Goal: Transaction & Acquisition: Purchase product/service

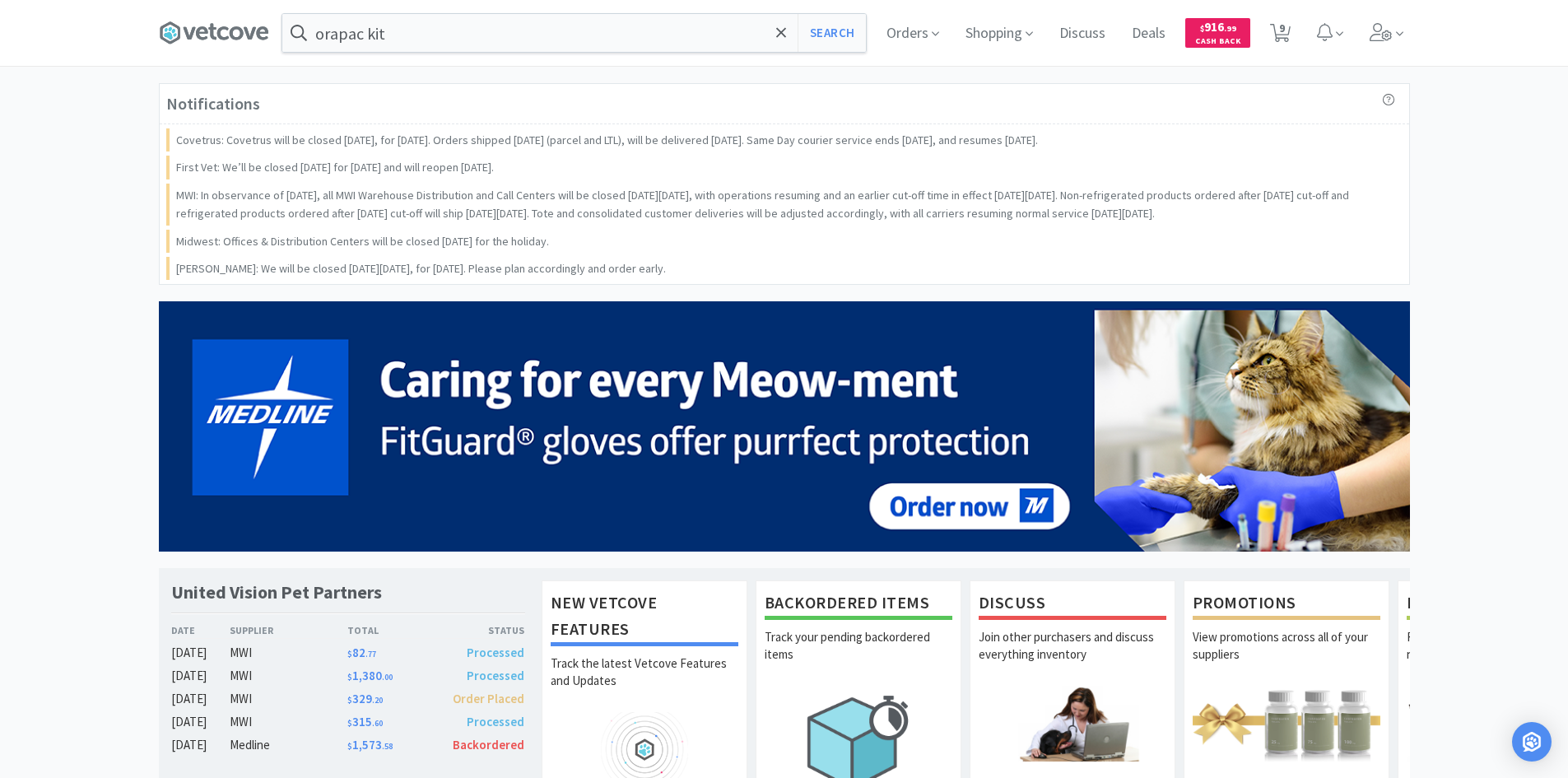
click at [639, 211] on p "MWI: In observance of [DATE], all MWI Warehouse Distribution and Call Centers w…" at bounding box center [786, 205] width 1220 height 37
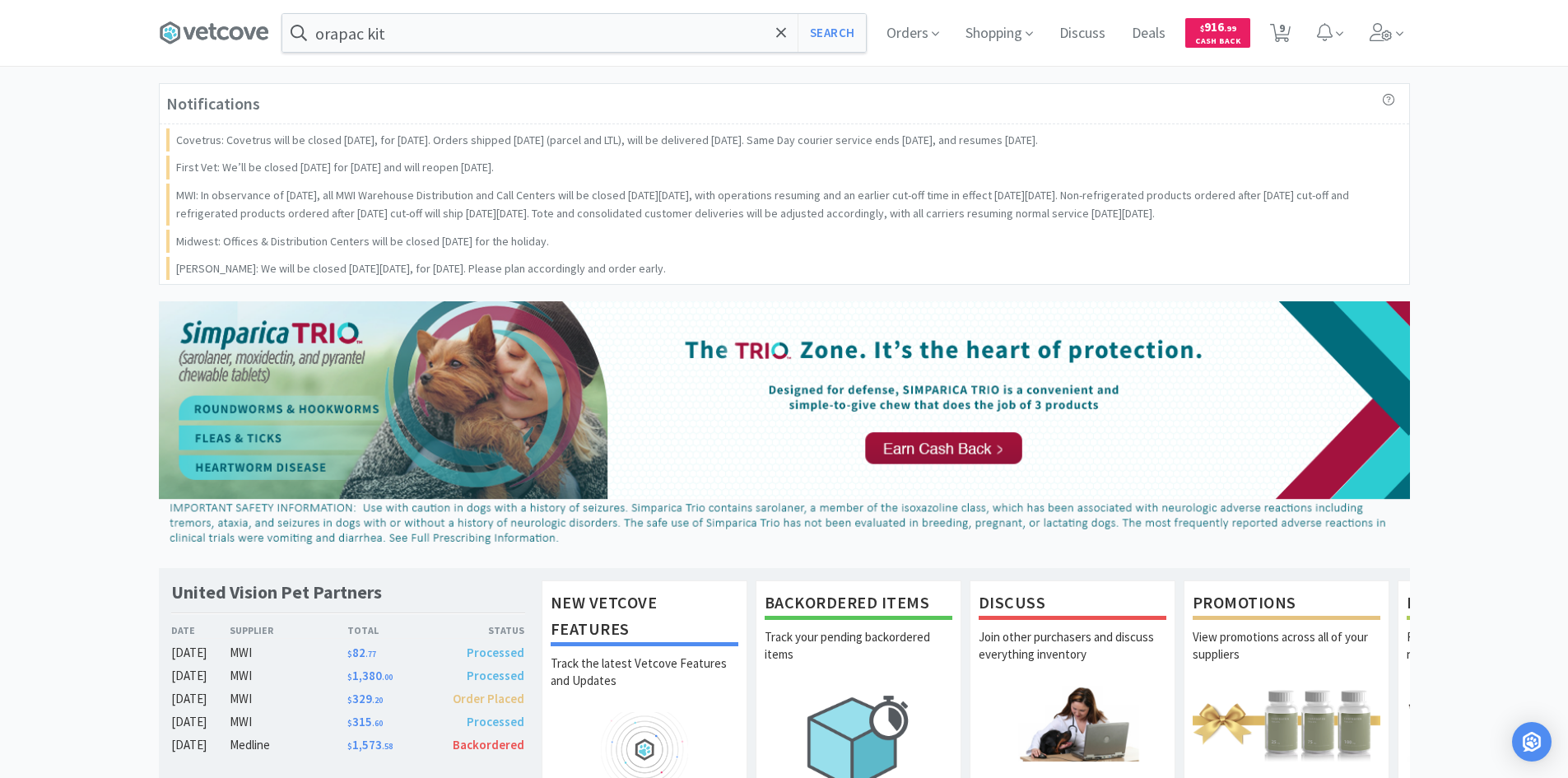
click at [505, 89] on div "Notifications" at bounding box center [784, 105] width 1250 height 41
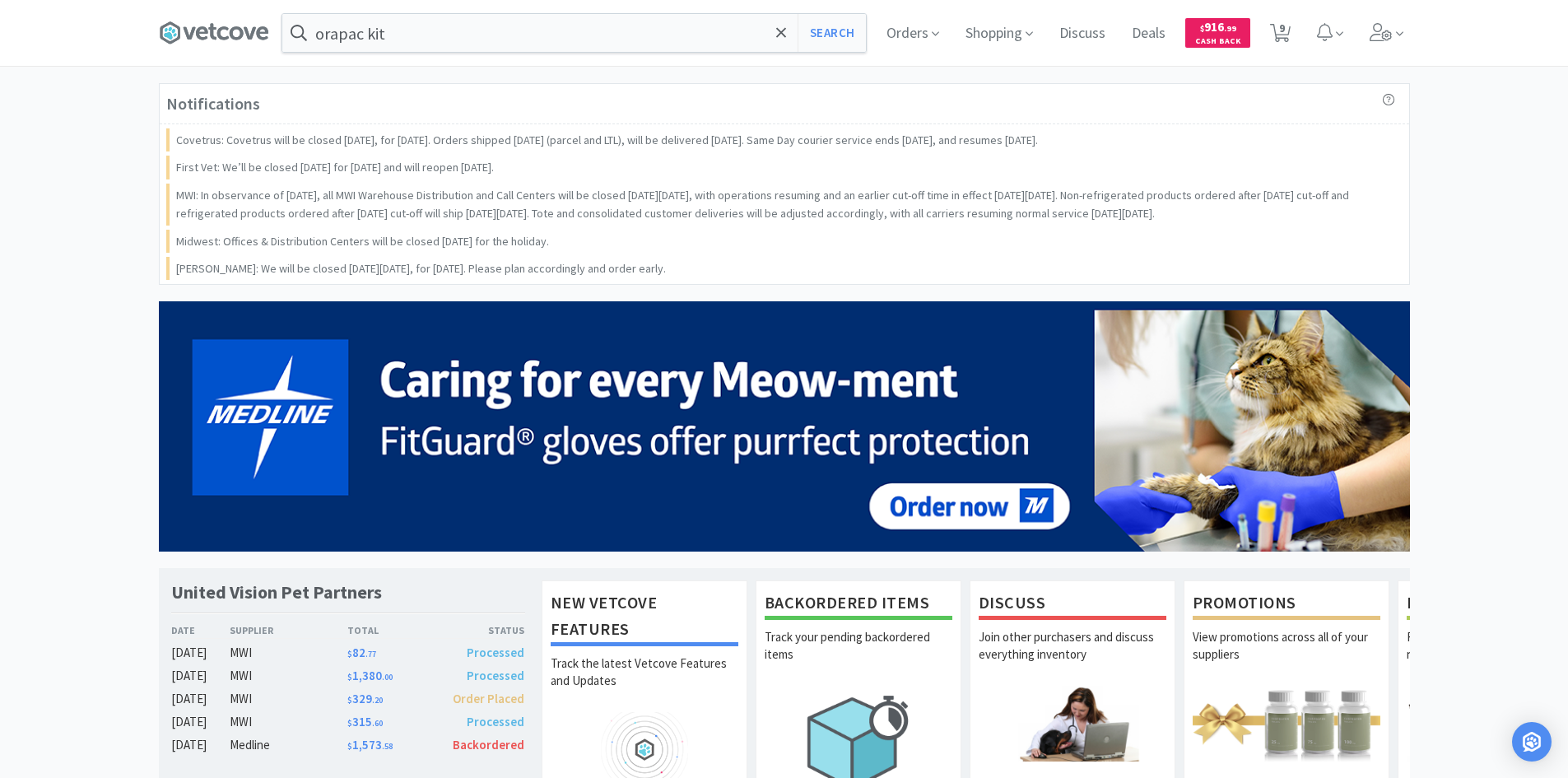
click at [508, 753] on span "Backordered" at bounding box center [488, 745] width 72 height 16
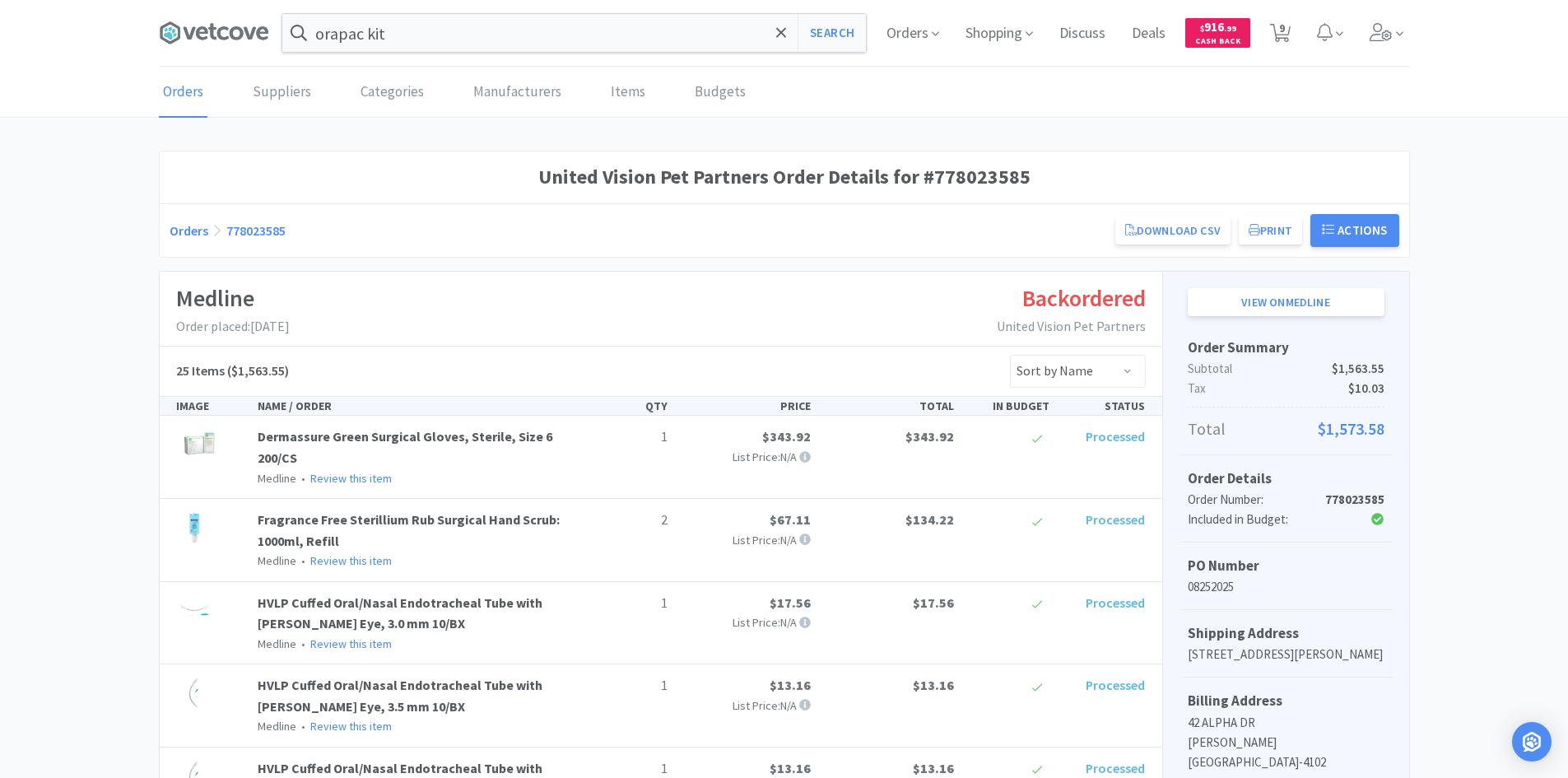
click at [686, 314] on div "Medline Order placed: [DATE] Backordered United Vision Pet Partners" at bounding box center [660, 309] width 1003 height 75
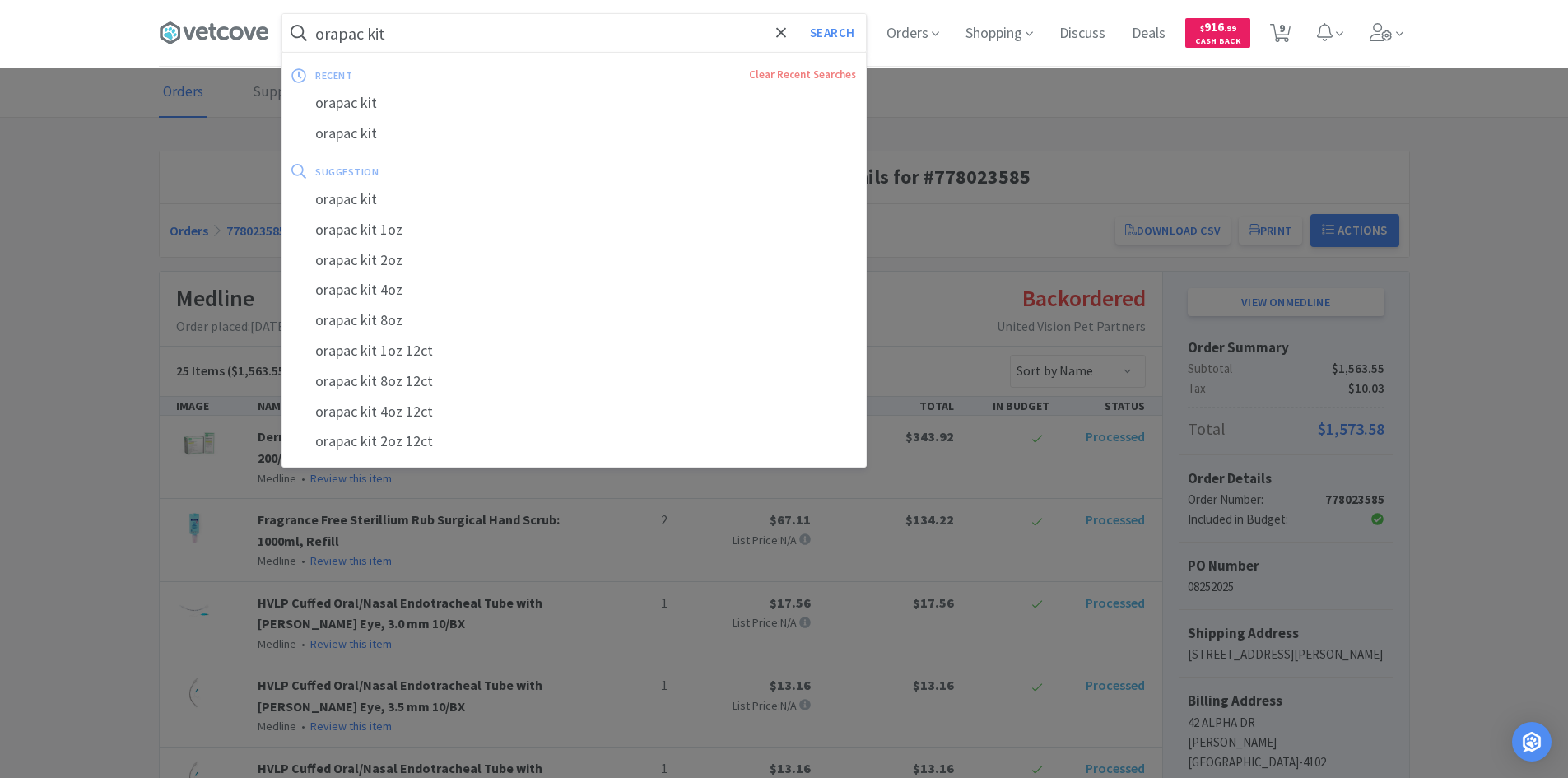
click at [351, 35] on input "orapac kit" at bounding box center [574, 33] width 584 height 38
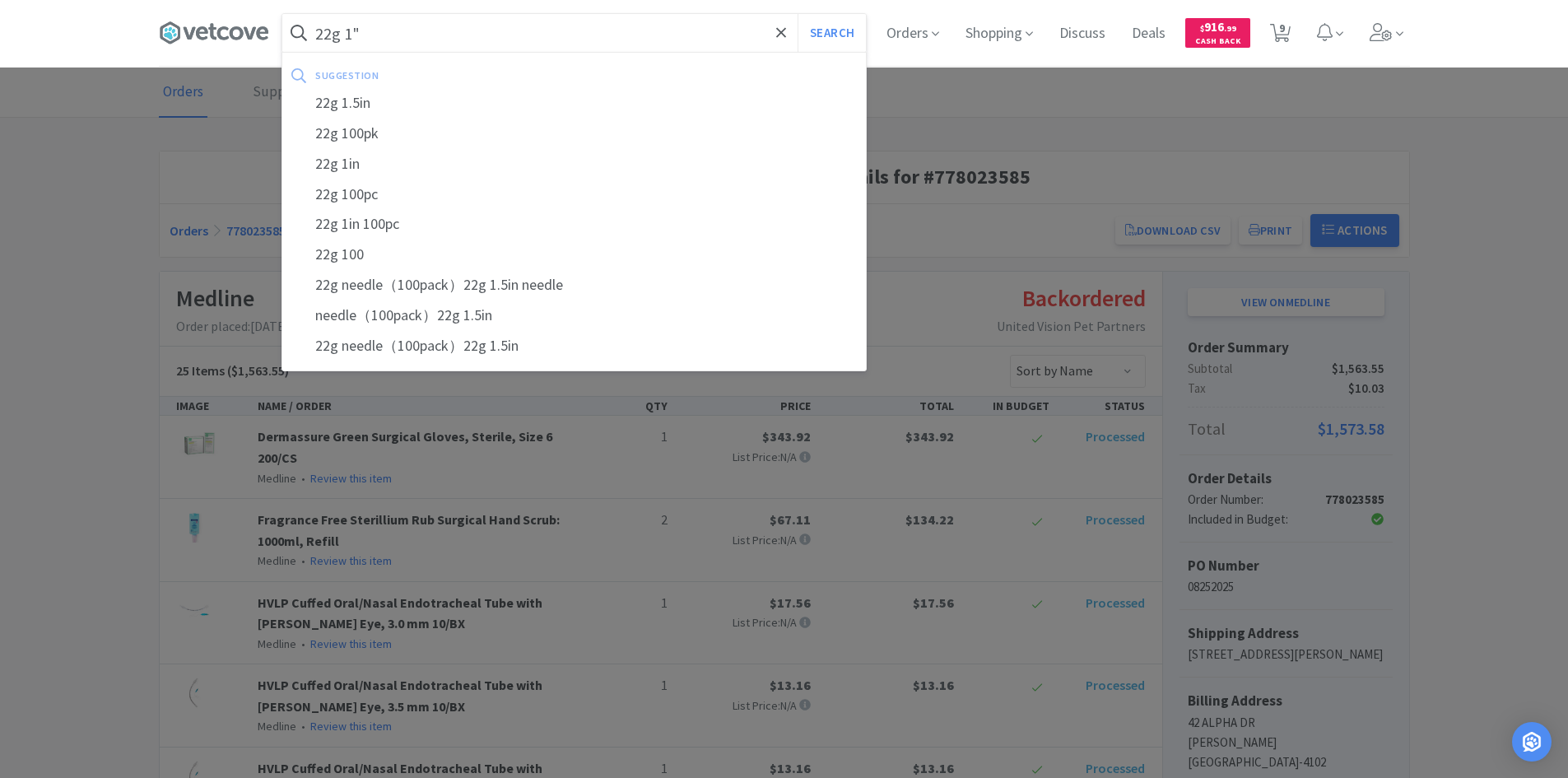
type input "22g 1""
click at [798, 14] on button "Search" at bounding box center [832, 33] width 68 height 38
select select "6"
select select "20"
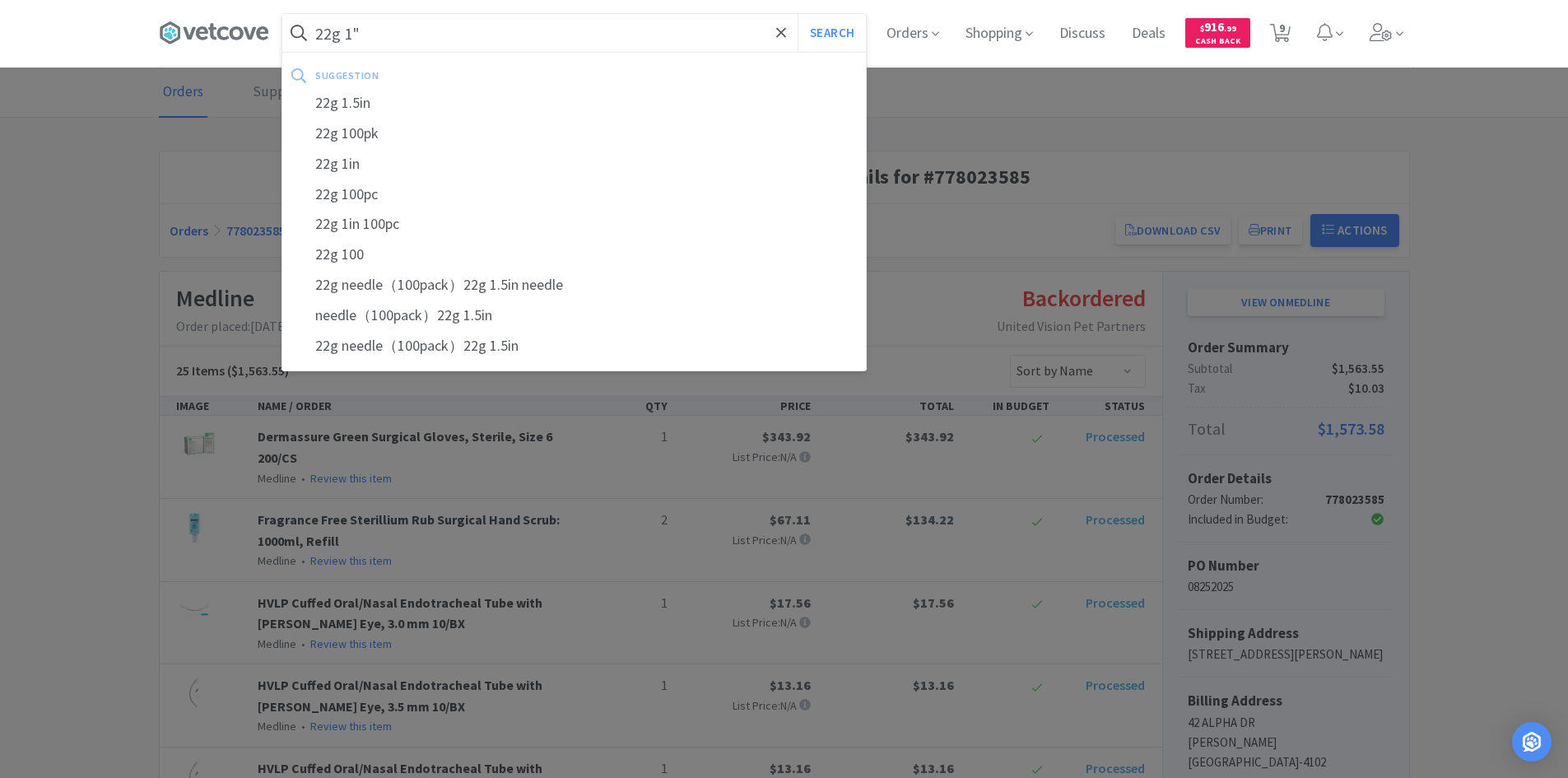
select select "3"
select select "1"
select select "10"
select select "1"
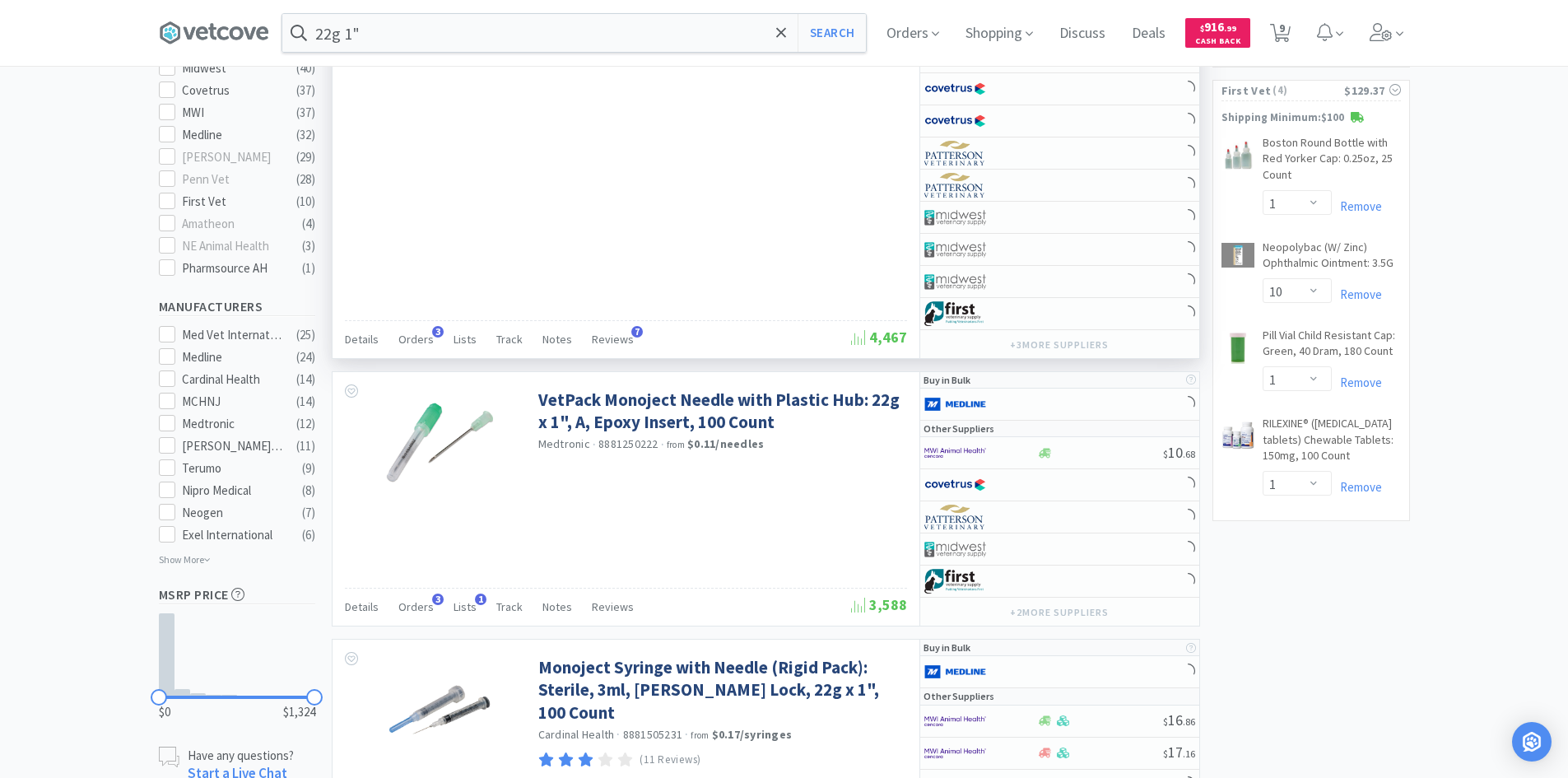
scroll to position [659, 0]
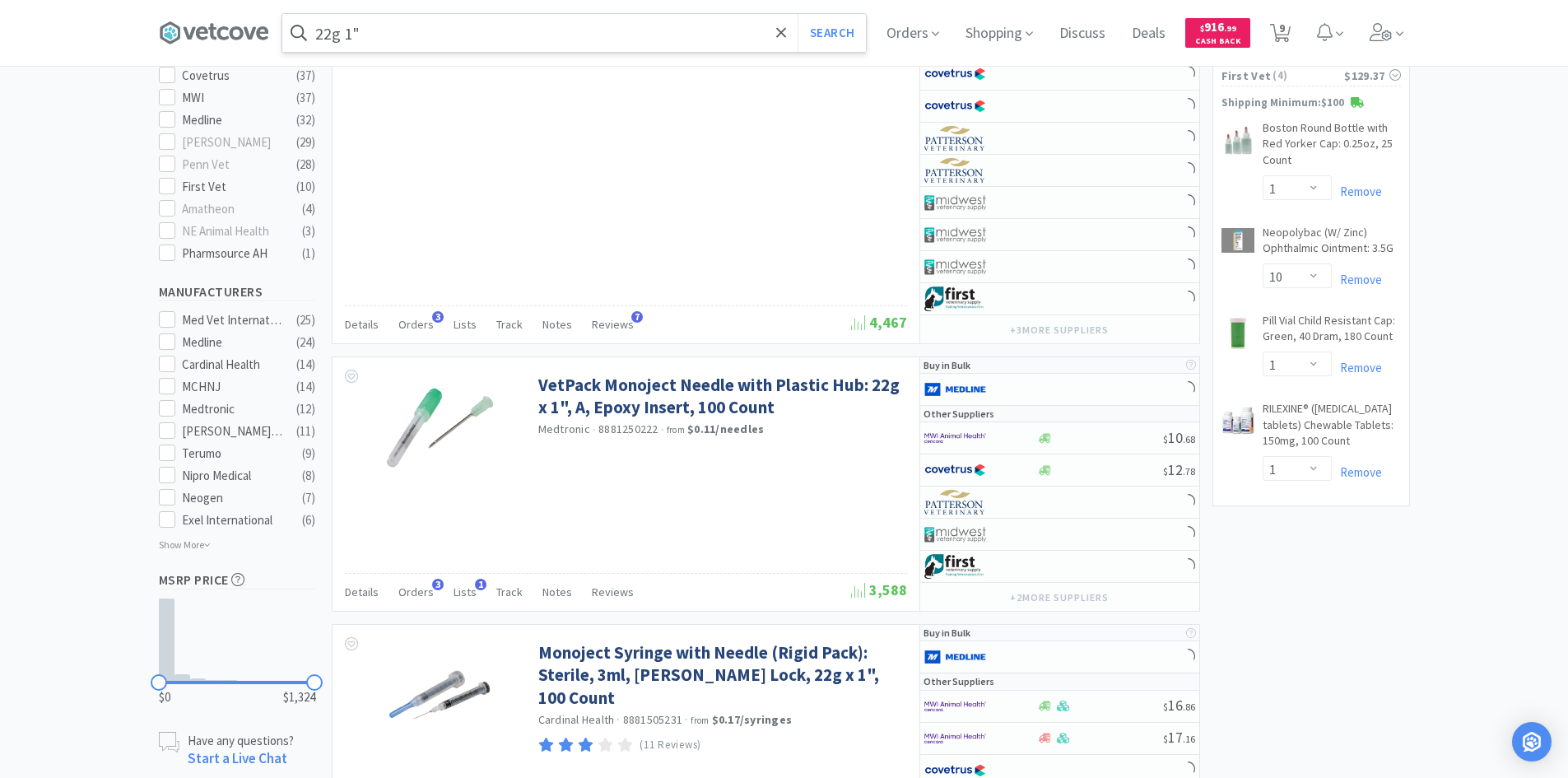
click at [423, 35] on input "22g 1"" at bounding box center [574, 33] width 584 height 38
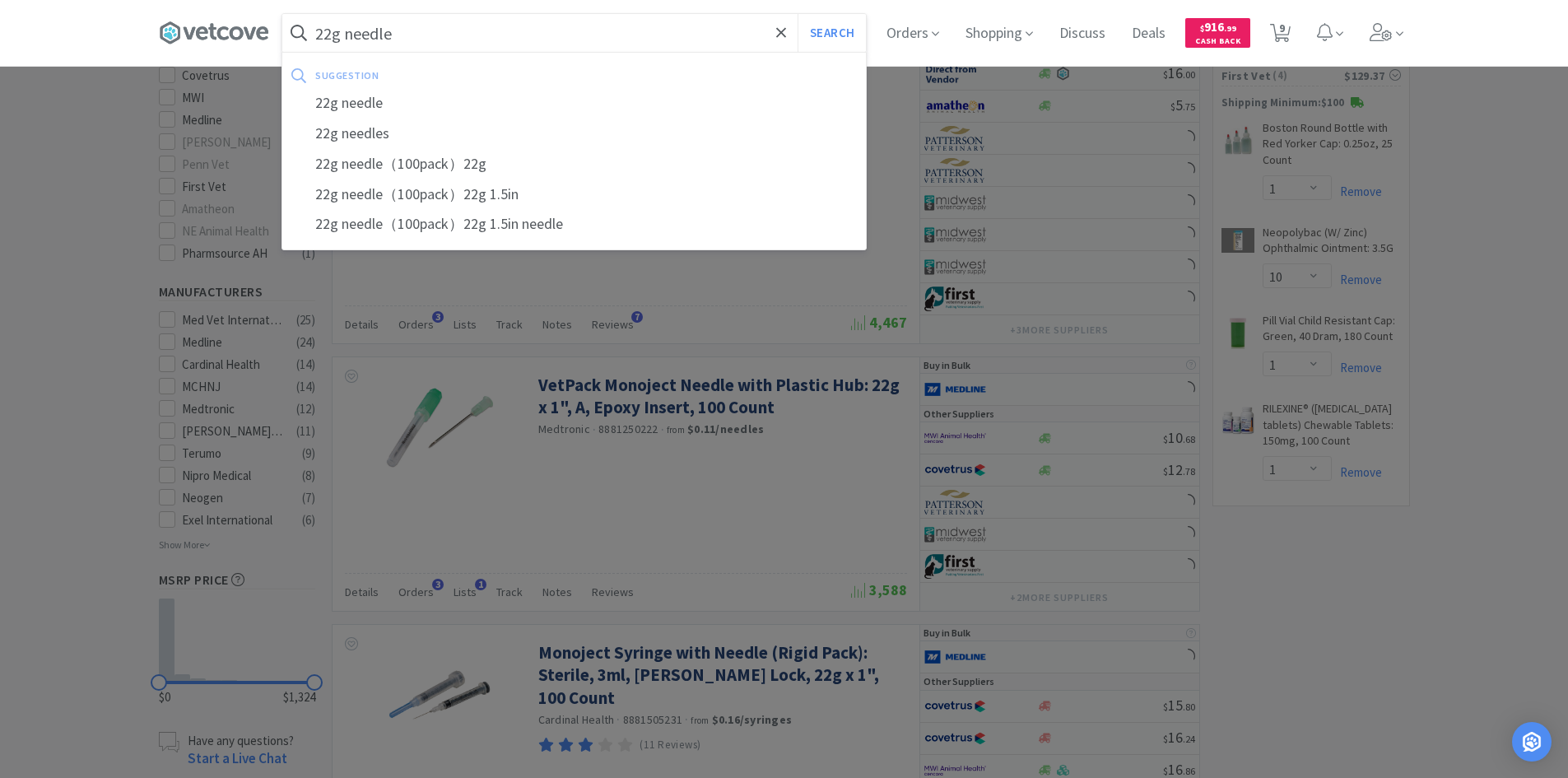
type input "22g needle"
click at [798, 14] on button "Search" at bounding box center [832, 33] width 68 height 38
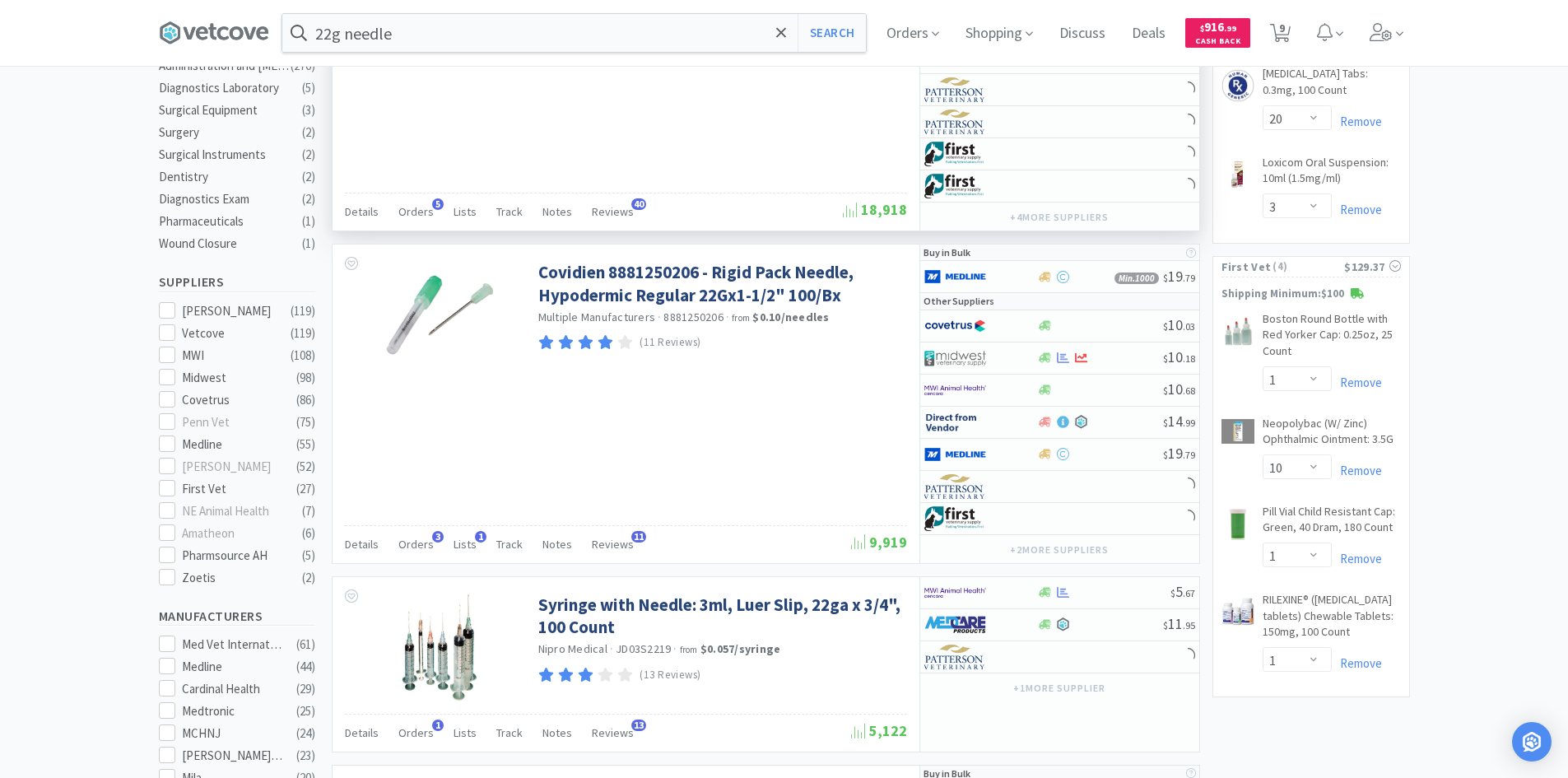
scroll to position [494, 0]
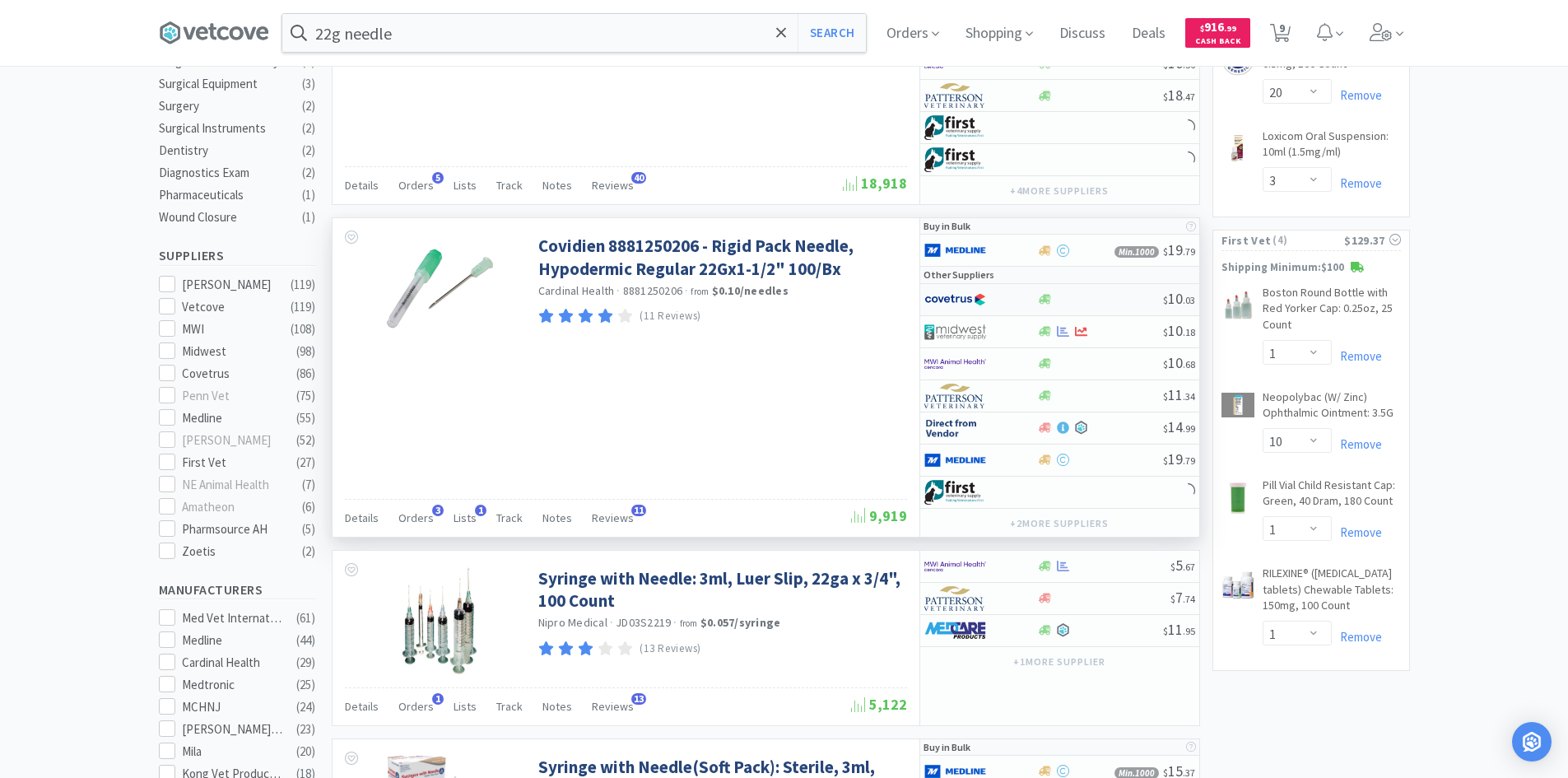
click at [1015, 298] on div at bounding box center [981, 300] width 113 height 28
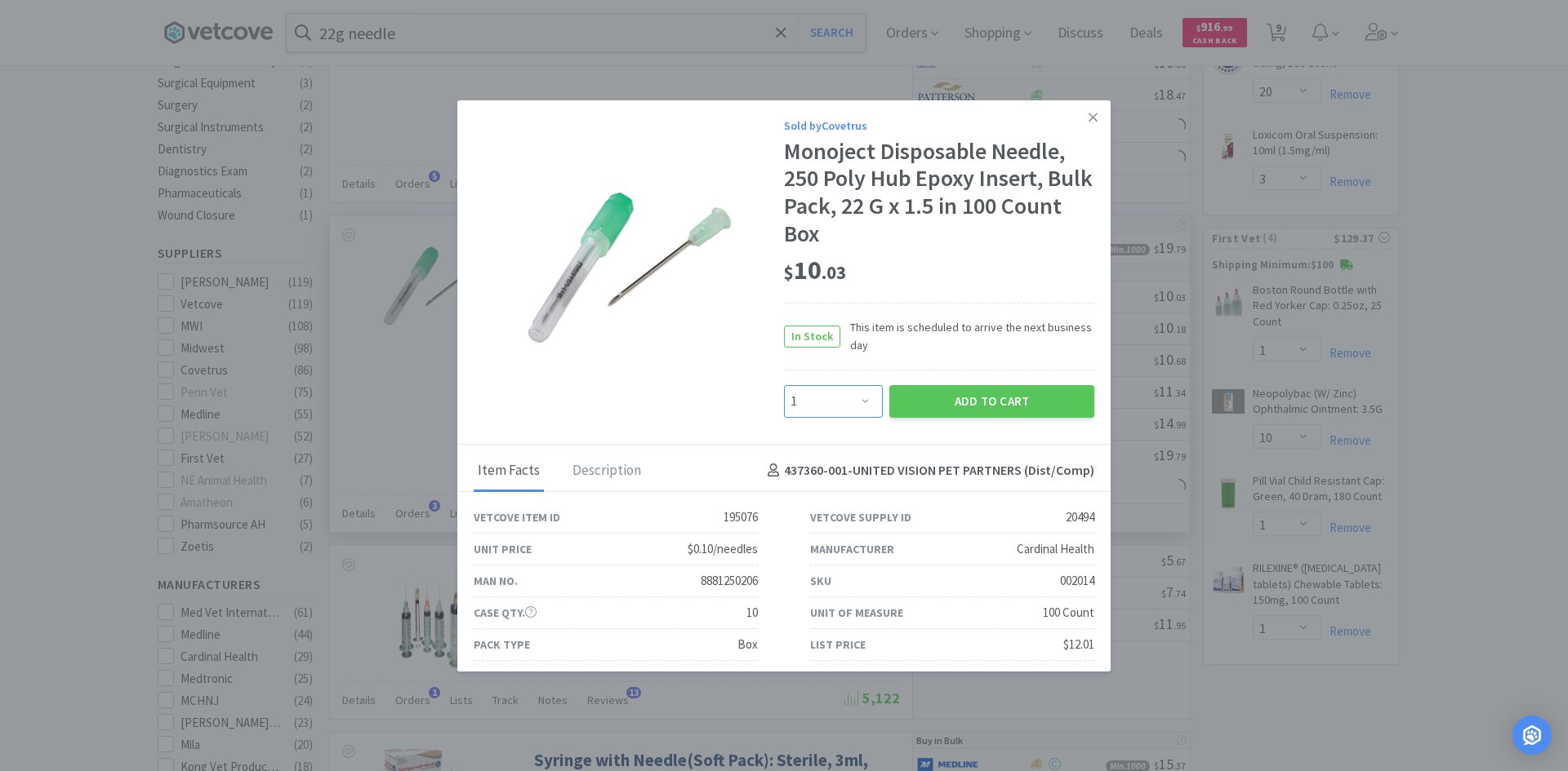
click at [866, 397] on select "Enter Quantity 1 2 3 4 5 6 7 8 9 10 11 12 13 14 15 16 17 18 19 20 Enter Quantity" at bounding box center [833, 401] width 99 height 33
select select "10"
click at [784, 386] on select "Enter Quantity 1 2 3 4 5 6 7 8 9 10 11 12 13 14 15 16 17 18 19 20 Enter Quantity" at bounding box center [833, 401] width 99 height 33
click at [904, 393] on button "Add to Cart" at bounding box center [992, 401] width 205 height 33
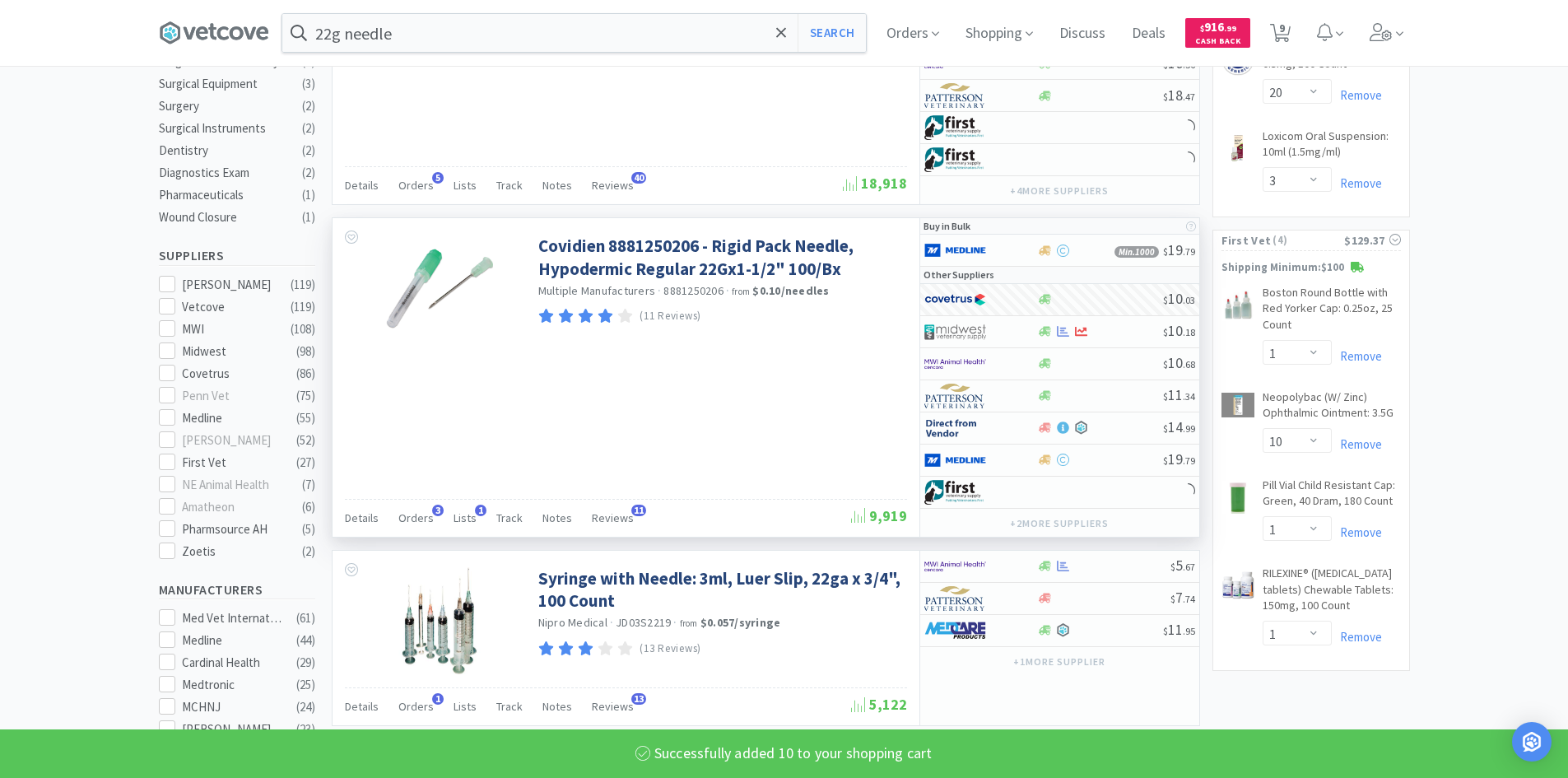
select select "10"
select select "6"
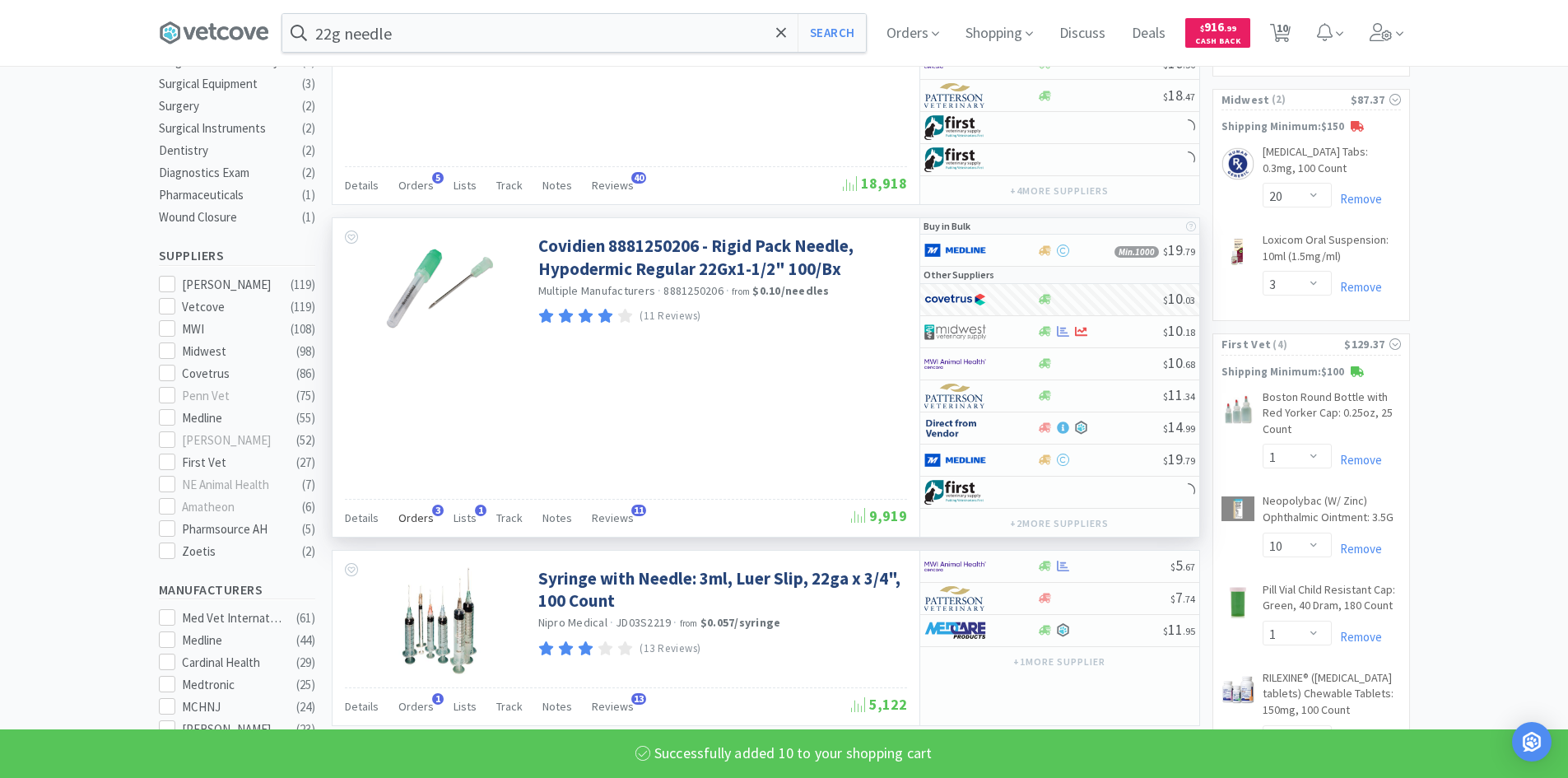
click at [409, 519] on span "Orders" at bounding box center [416, 518] width 35 height 15
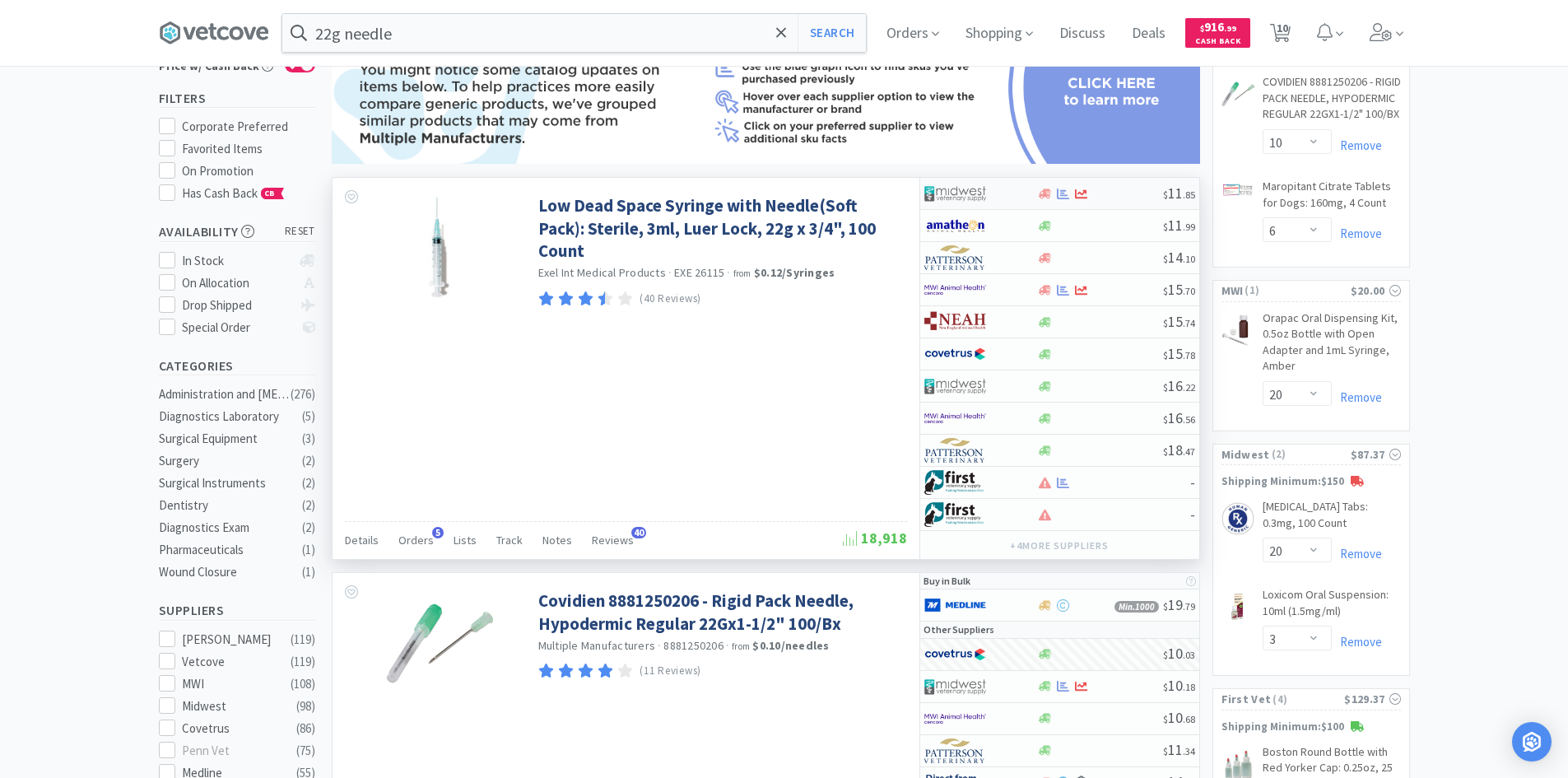
scroll to position [0, 0]
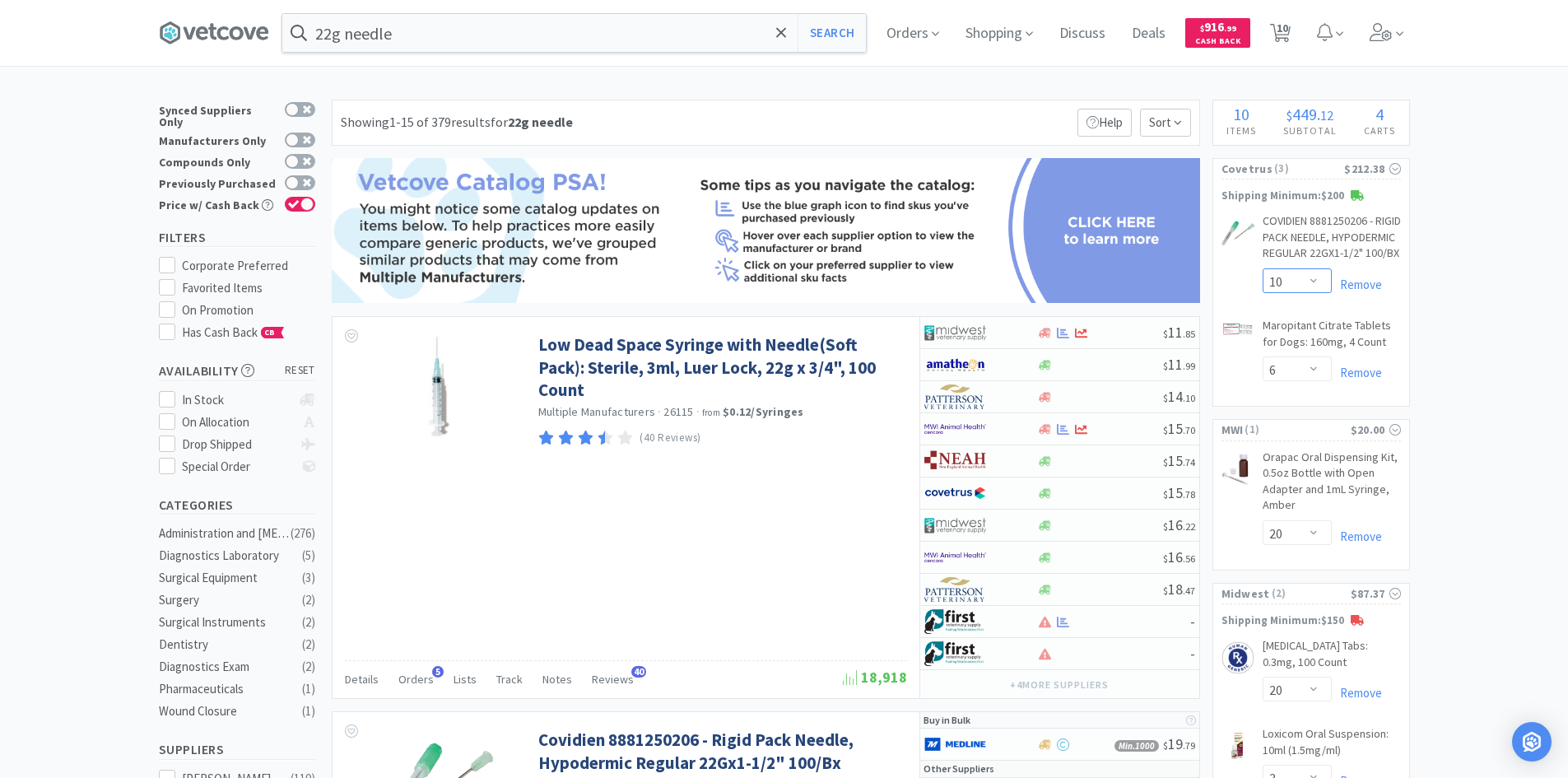
click at [1317, 293] on select "Enter Quantity 1 2 3 4 5 6 7 8 9 10 11 12 13 14 15 16 17 18 19 20 Enter Quantity" at bounding box center [1297, 280] width 69 height 24
click at [1263, 284] on select "Enter Quantity 1 2 3 4 5 6 7 8 9 10 11 12 13 14 15 16 17 18 19 20 Enter Quantity" at bounding box center [1297, 280] width 69 height 24
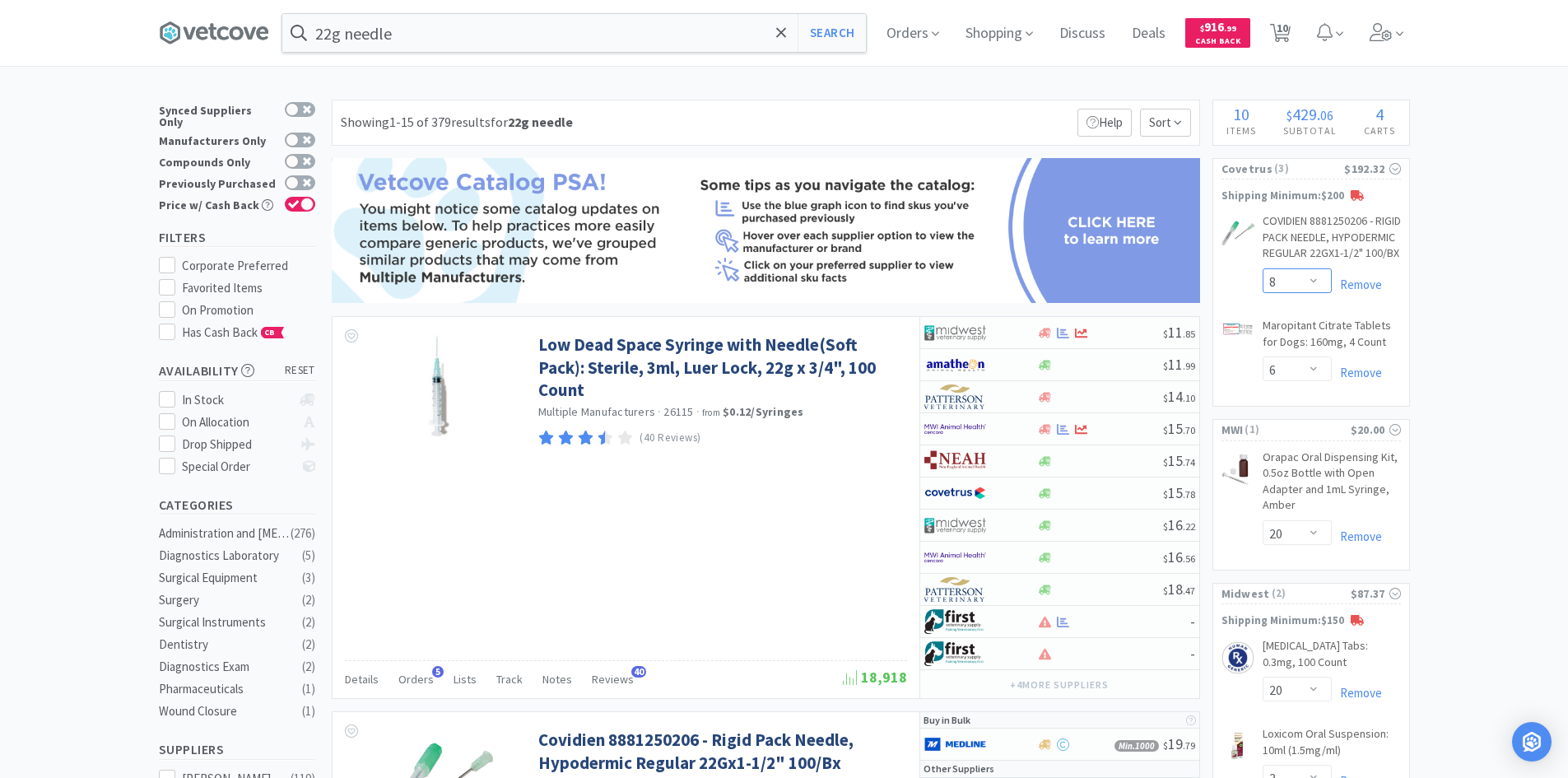
click at [1302, 293] on select "Enter Quantity 1 2 3 4 5 6 7 8 9 10 11 12 13 14 15 16 17 18 19 20 Enter Quantity" at bounding box center [1297, 280] width 69 height 24
click at [1263, 284] on select "Enter Quantity 1 2 3 4 5 6 7 8 9 10 11 12 13 14 15 16 17 18 19 20 Enter Quantity" at bounding box center [1297, 280] width 69 height 24
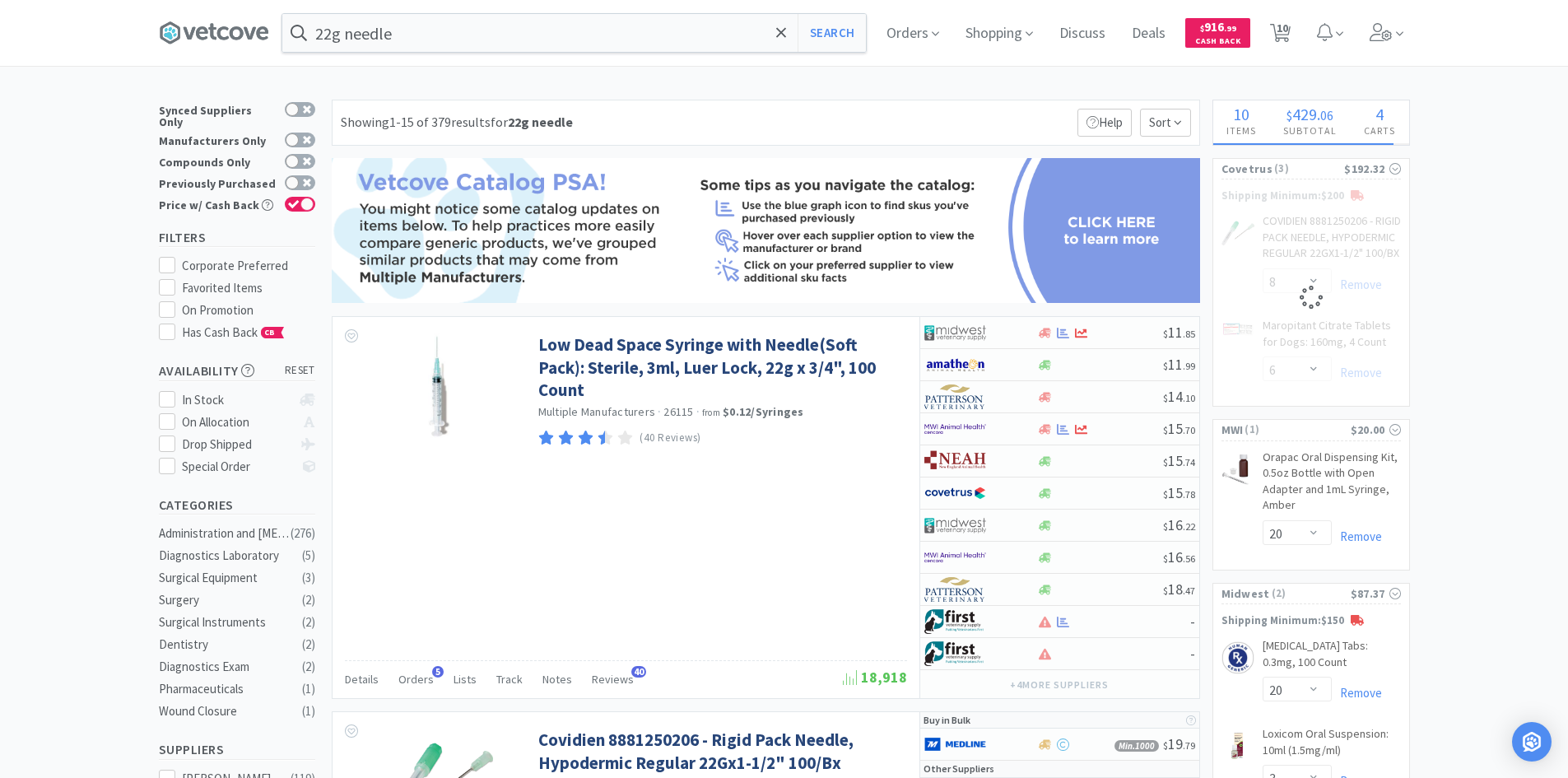
select select "4"
